Goal: Transaction & Acquisition: Purchase product/service

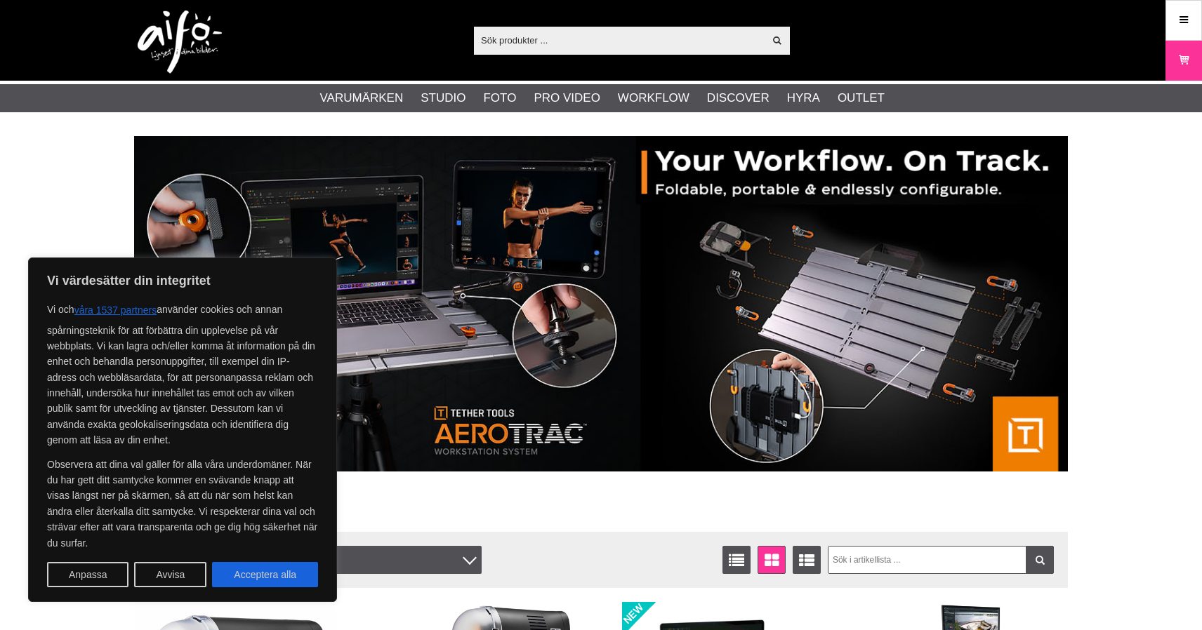
scroll to position [29, 0]
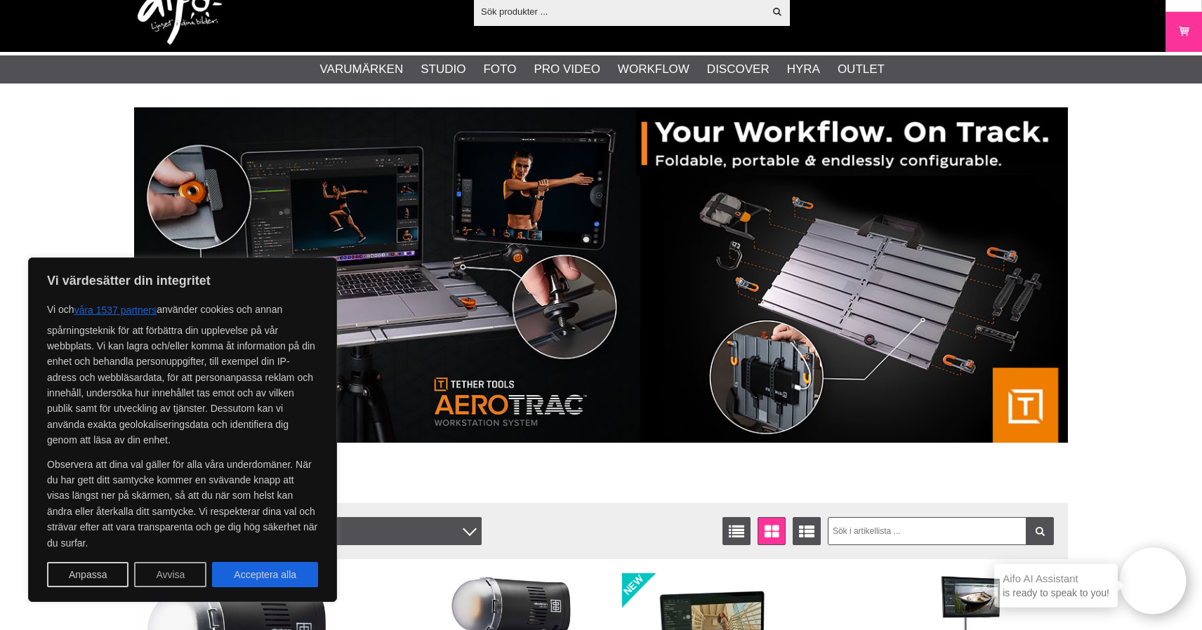
click at [179, 576] on button "Avvisa" at bounding box center [170, 574] width 72 height 25
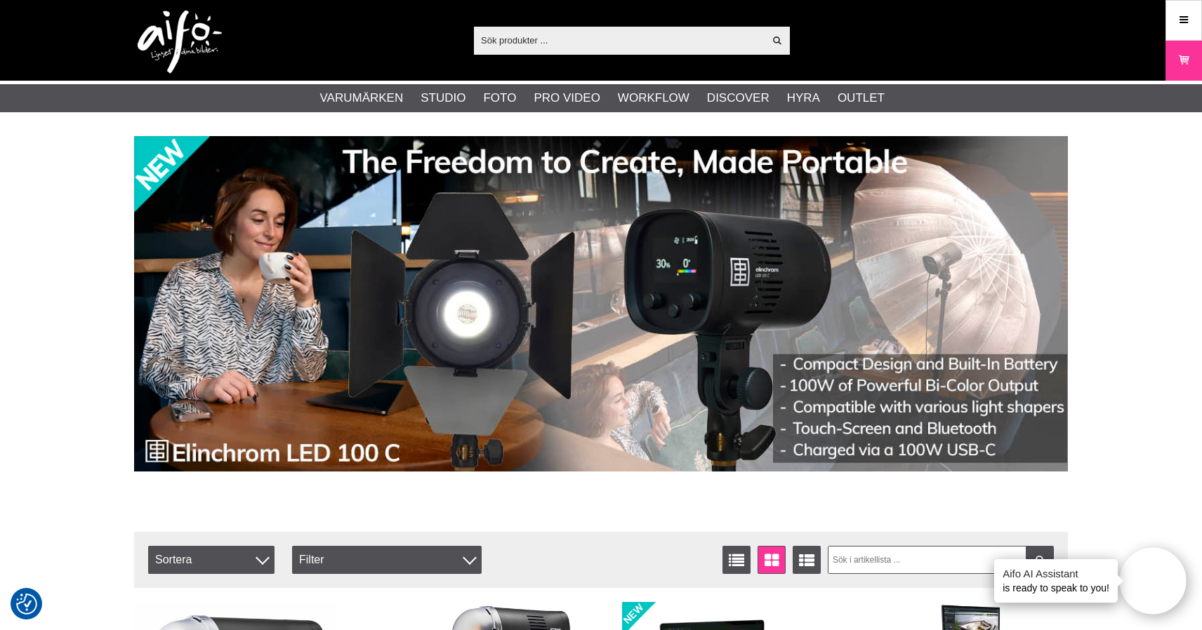
scroll to position [0, 0]
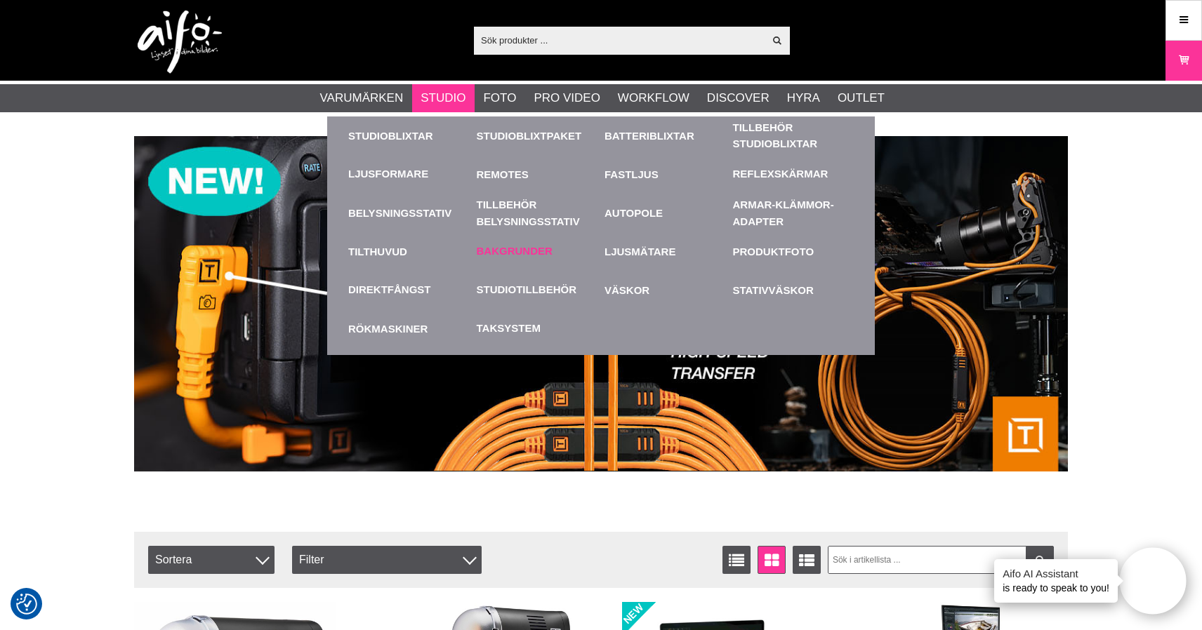
click at [536, 251] on link "Bakgrunder" at bounding box center [515, 252] width 76 height 16
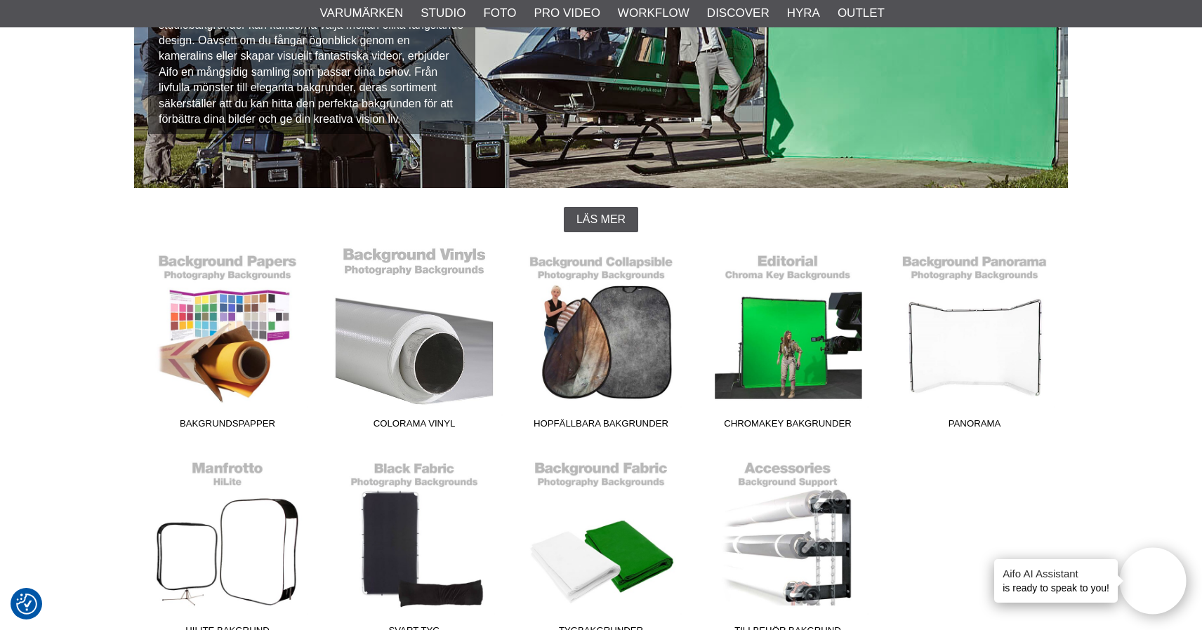
scroll to position [215, 0]
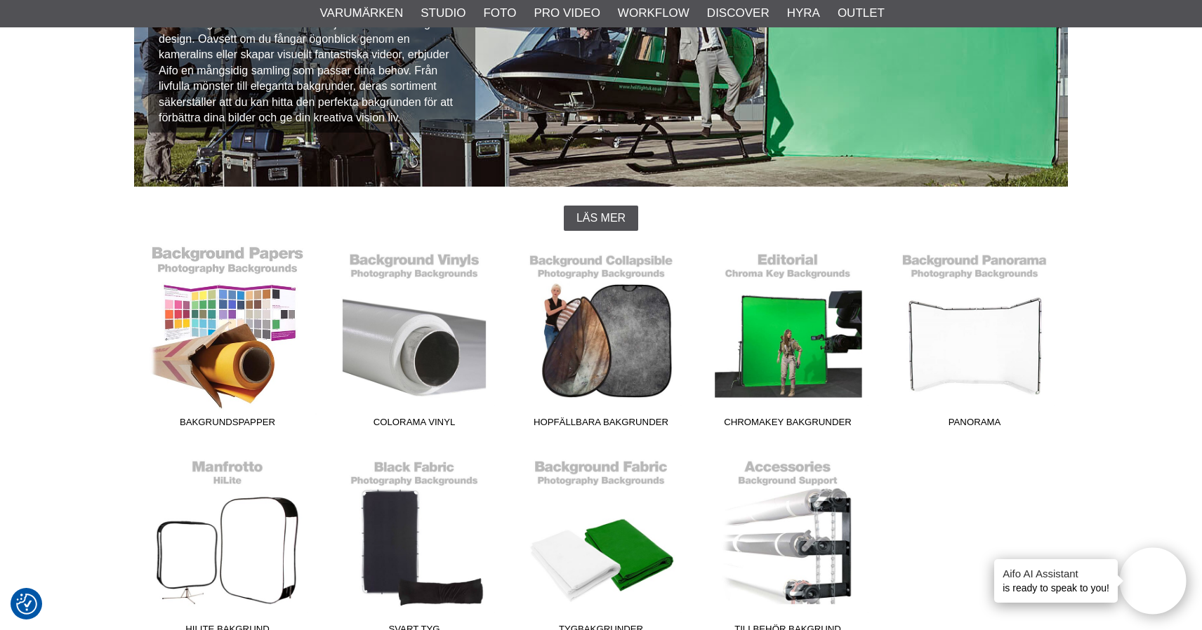
click at [248, 306] on link "Bakgrundspapper" at bounding box center [227, 340] width 187 height 190
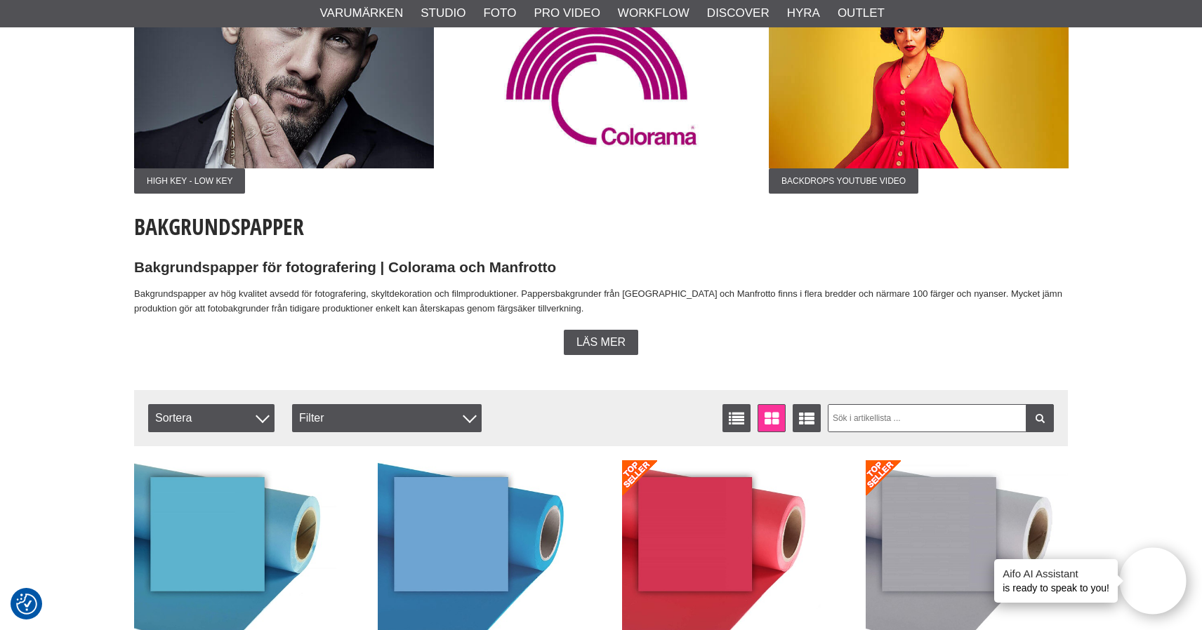
scroll to position [154, 0]
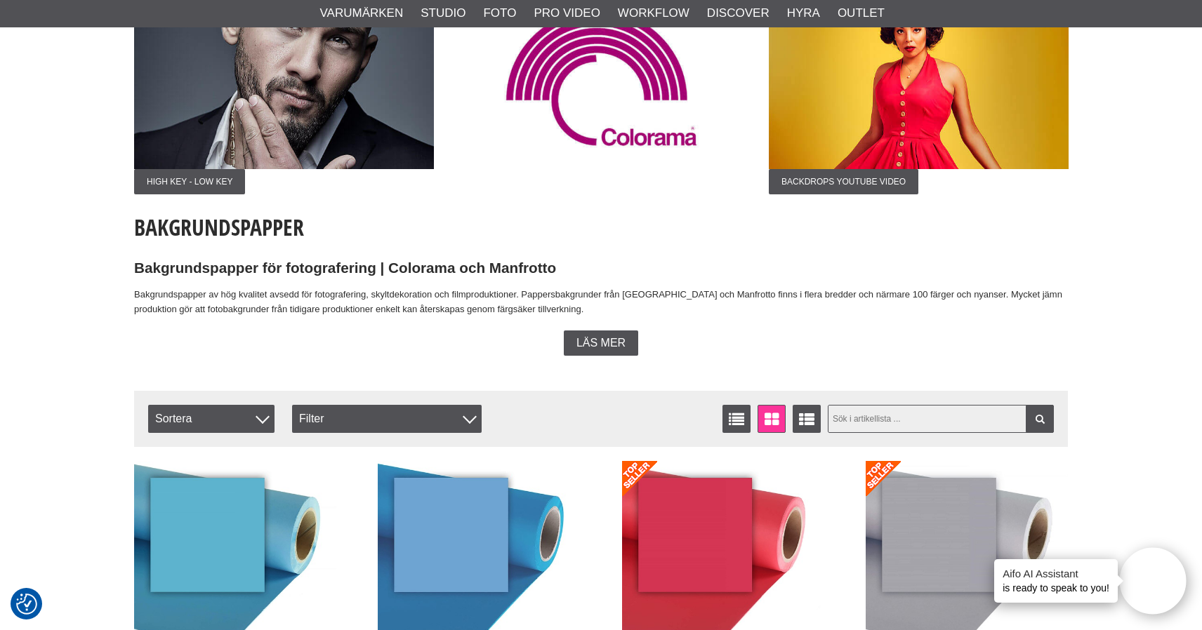
click at [889, 417] on input "text" at bounding box center [941, 419] width 227 height 28
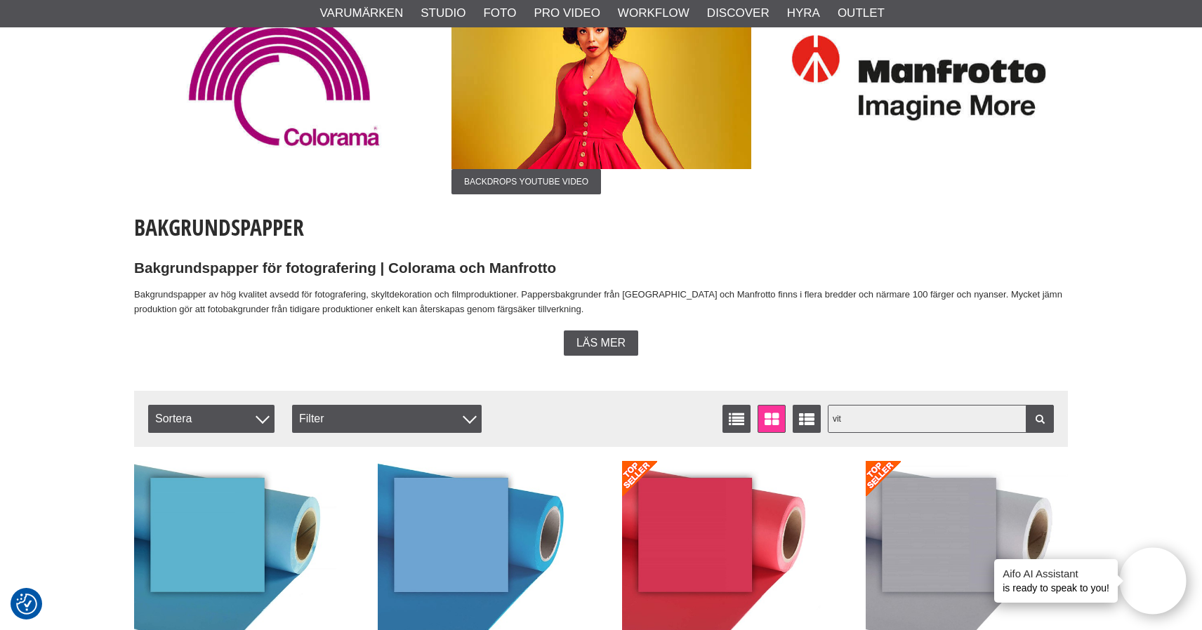
type input "vit"
click at [1046, 423] on link at bounding box center [1039, 419] width 28 height 28
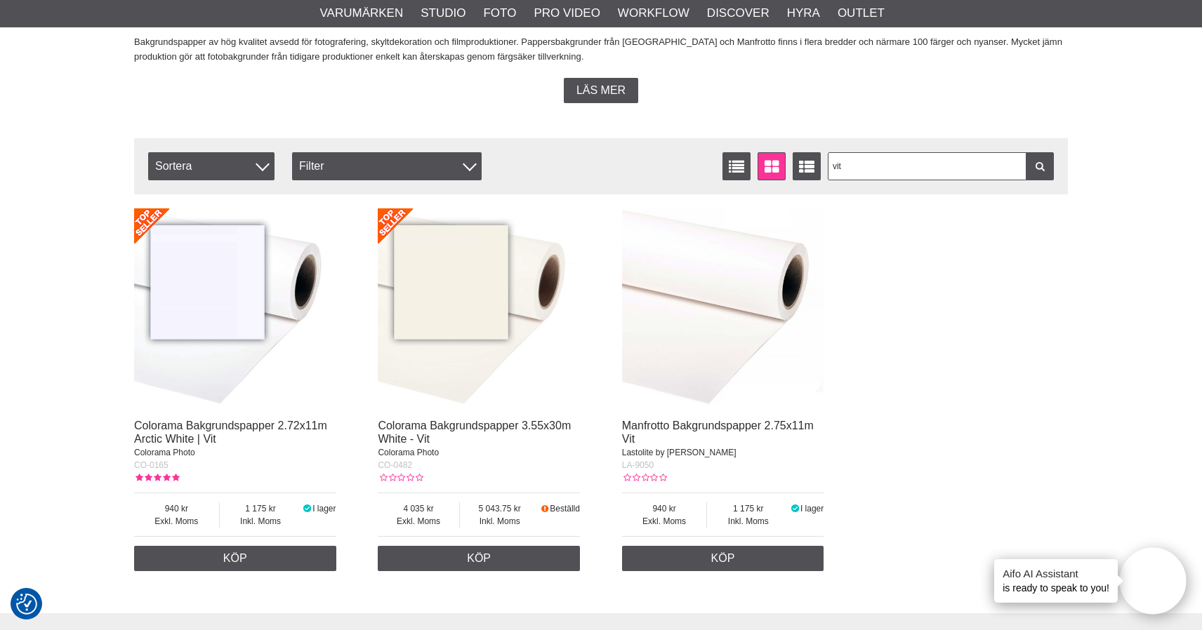
scroll to position [406, 0]
click at [213, 277] on img at bounding box center [235, 309] width 202 height 202
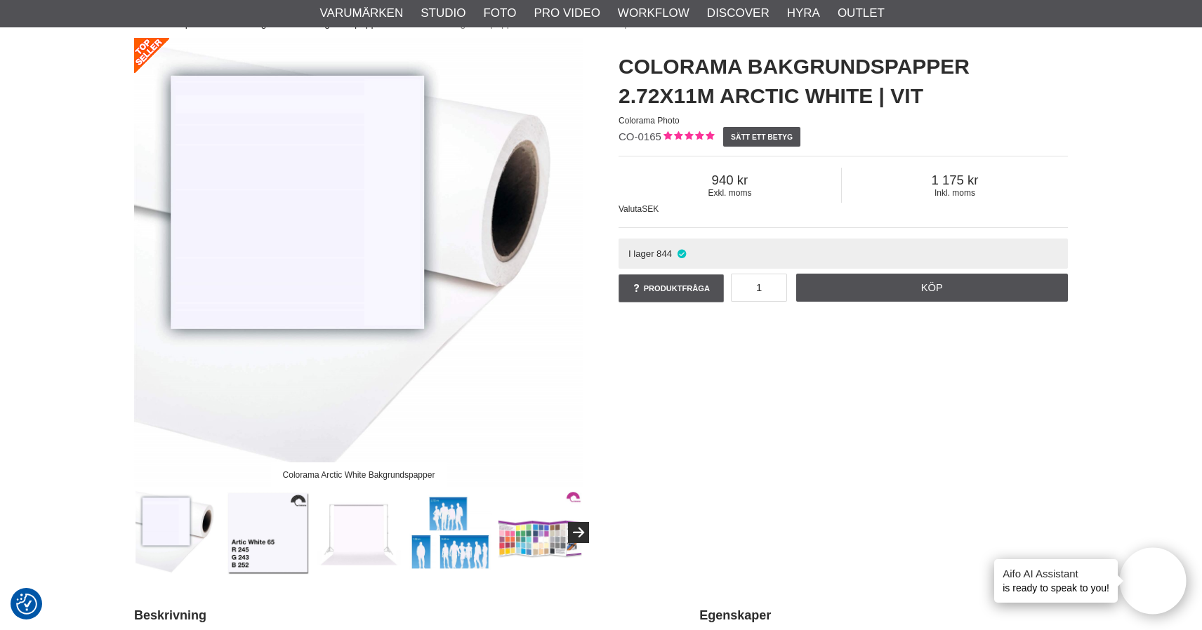
scroll to position [102, 0]
click at [267, 535] on img at bounding box center [268, 533] width 85 height 85
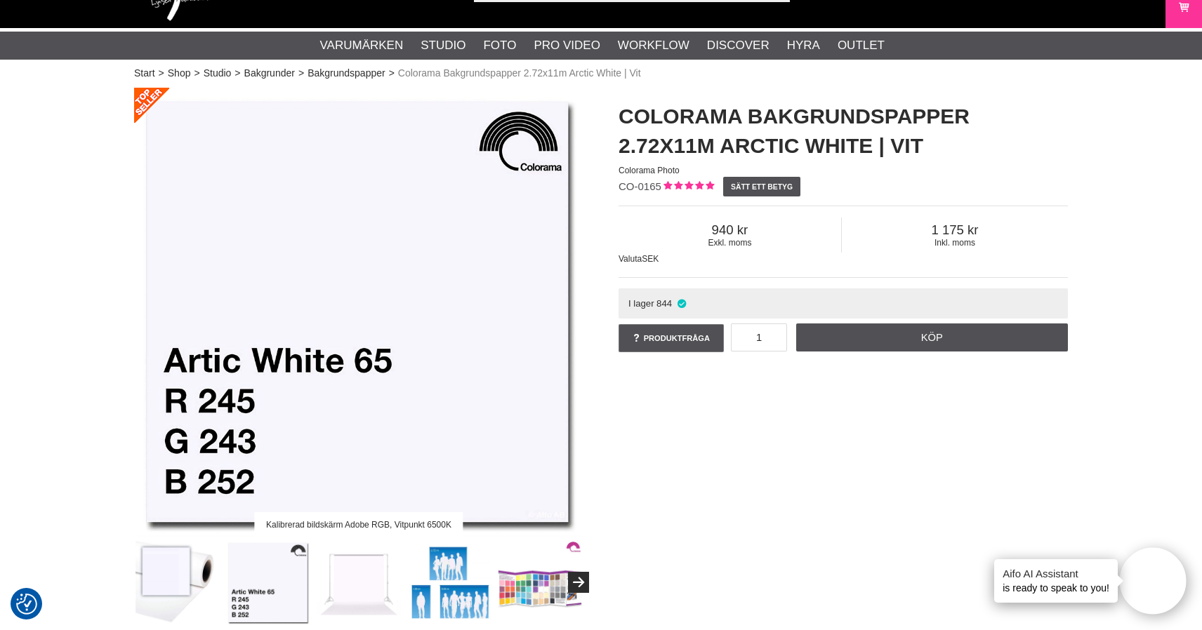
scroll to position [36, 0]
